Goal: Complete application form

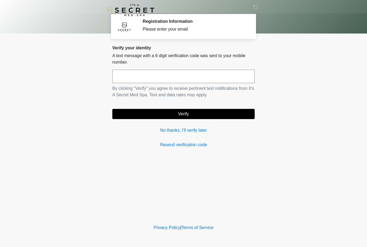
click at [165, 77] on input "text" at bounding box center [183, 76] width 142 height 13
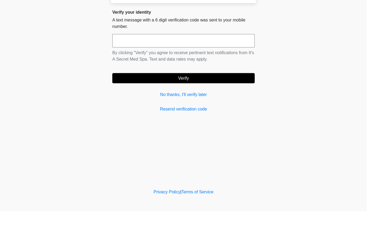
click at [194, 127] on link "No thanks, I'll verify later" at bounding box center [183, 130] width 142 height 6
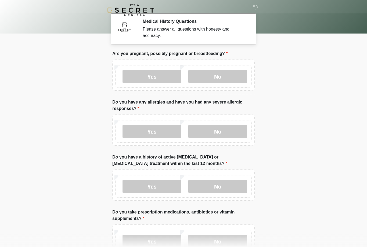
click at [219, 75] on label "No" at bounding box center [217, 76] width 59 height 13
click at [223, 134] on label "No" at bounding box center [217, 131] width 59 height 13
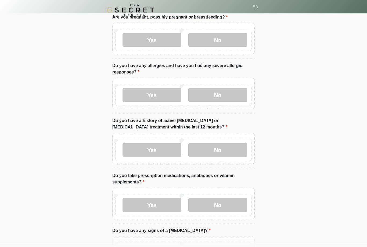
click at [233, 147] on label "No" at bounding box center [217, 150] width 59 height 13
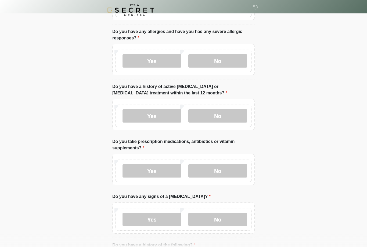
scroll to position [73, 0]
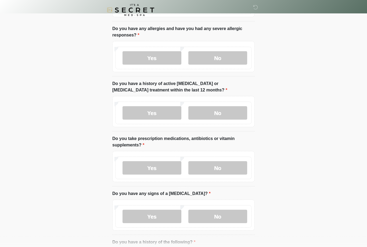
click at [170, 171] on label "Yes" at bounding box center [151, 168] width 59 height 13
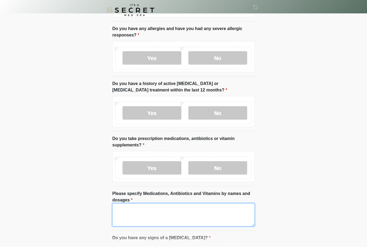
click at [190, 214] on textarea "Please specify Medications, Antibiotics and Vitamins by names and dosages" at bounding box center [183, 214] width 142 height 23
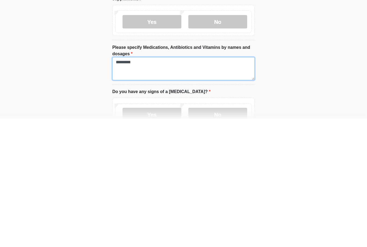
type textarea "*********"
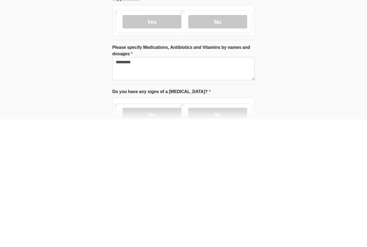
click at [295, 94] on html "‎ ‎ Medical History Questions Please answer all questions with honesty and accu…" at bounding box center [183, 31] width 367 height 247
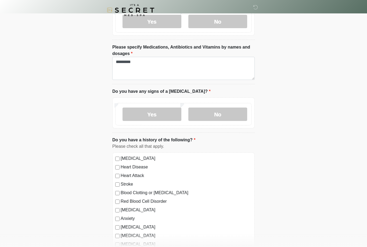
click at [227, 110] on label "No" at bounding box center [217, 114] width 59 height 13
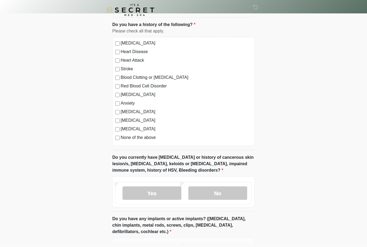
scroll to position [336, 0]
click at [114, 118] on div "[MEDICAL_DATA] Heart Disease Heart Attack Stroke Blood Clotting or [MEDICAL_DAT…" at bounding box center [183, 91] width 142 height 109
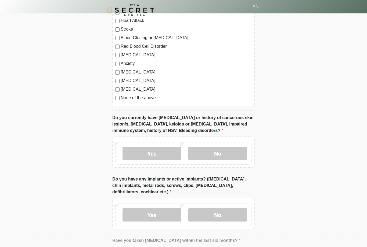
scroll to position [377, 0]
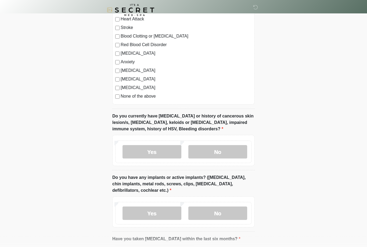
click at [226, 153] on label "No" at bounding box center [217, 151] width 59 height 13
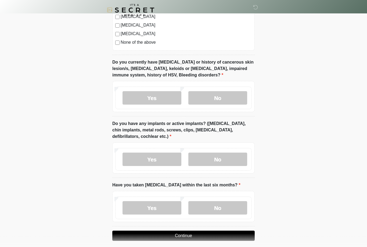
scroll to position [435, 0]
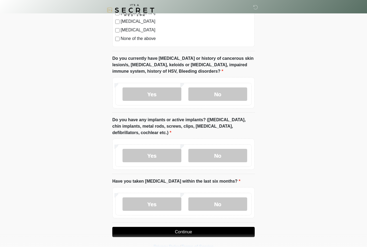
click at [163, 158] on label "Yes" at bounding box center [151, 155] width 59 height 13
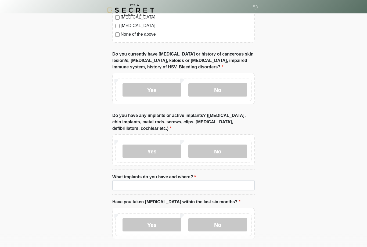
scroll to position [460, 0]
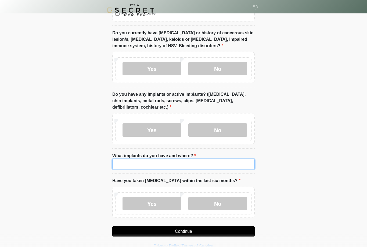
click at [201, 165] on input "What implants do you have and where?" at bounding box center [183, 164] width 142 height 10
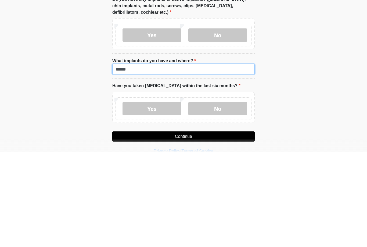
type input "******"
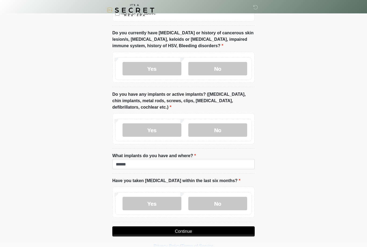
click at [221, 204] on label "No" at bounding box center [217, 203] width 59 height 13
click at [238, 227] on button "Continue" at bounding box center [183, 232] width 142 height 10
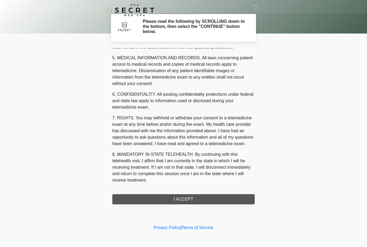
scroll to position [172, 0]
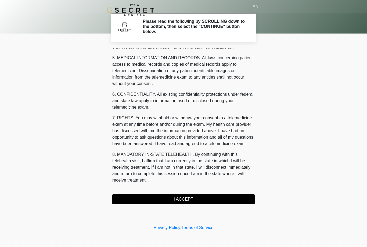
click at [231, 199] on button "I ACCEPT" at bounding box center [183, 199] width 142 height 10
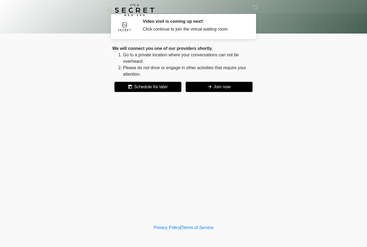
click at [249, 89] on button "Join now" at bounding box center [218, 87] width 67 height 10
